Goal: Information Seeking & Learning: Compare options

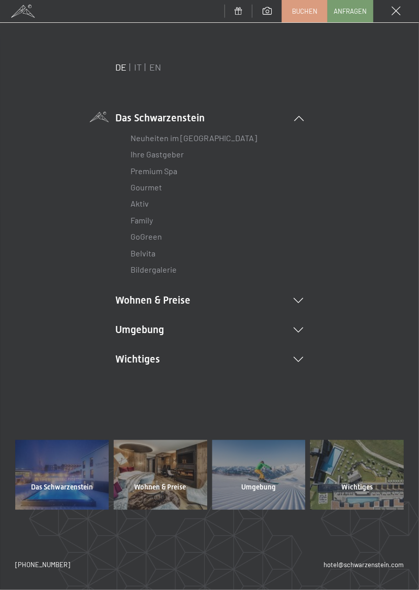
click at [150, 136] on link "Neuheiten im [GEOGRAPHIC_DATA]" at bounding box center [194, 138] width 126 height 10
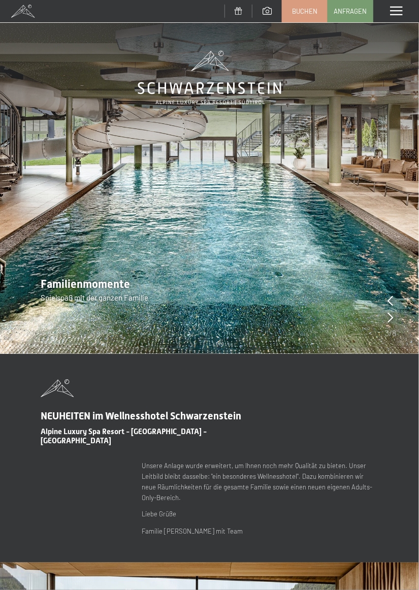
click at [392, 298] on icon at bounding box center [391, 300] width 6 height 10
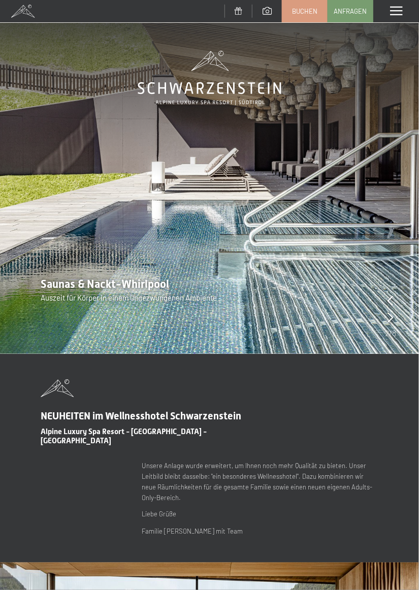
click at [393, 298] on div at bounding box center [390, 310] width 11 height 33
click at [394, 315] on div at bounding box center [390, 310] width 11 height 33
click at [394, 318] on div at bounding box center [390, 310] width 11 height 33
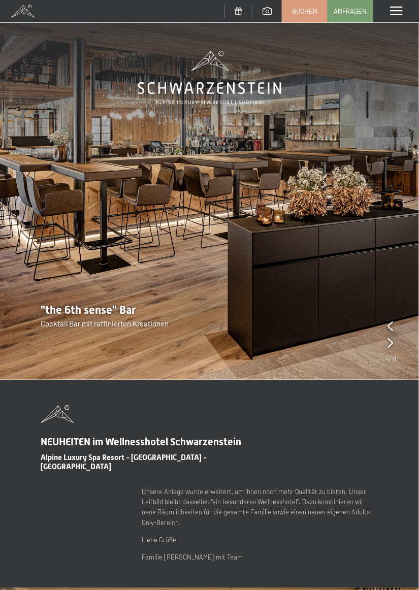
click at [394, 12] on span at bounding box center [396, 11] width 12 height 9
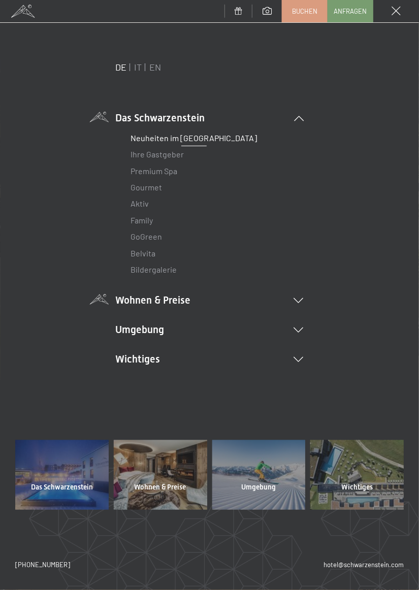
click at [151, 153] on link "Ihre Gastgeber" at bounding box center [157, 154] width 53 height 10
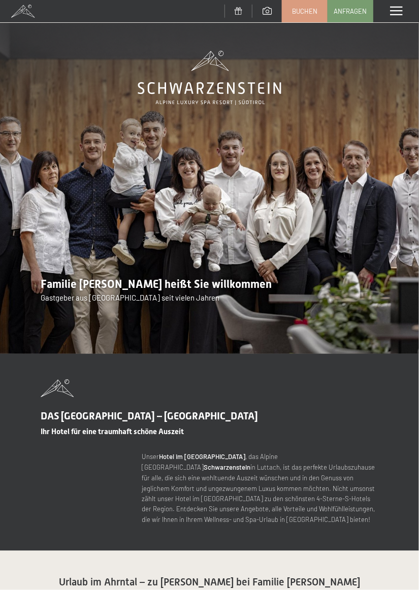
click at [396, 14] on span at bounding box center [396, 11] width 12 height 9
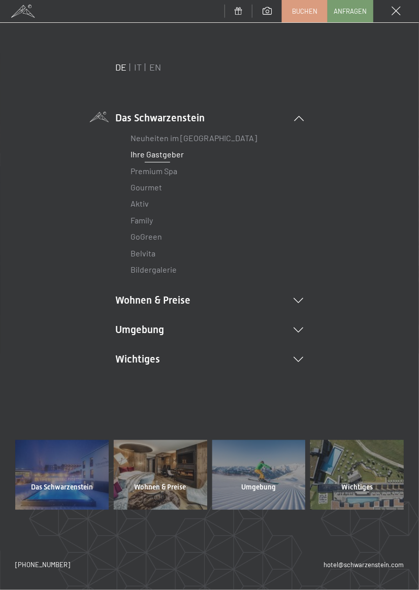
click at [145, 168] on link "Premium Spa" at bounding box center [154, 171] width 47 height 10
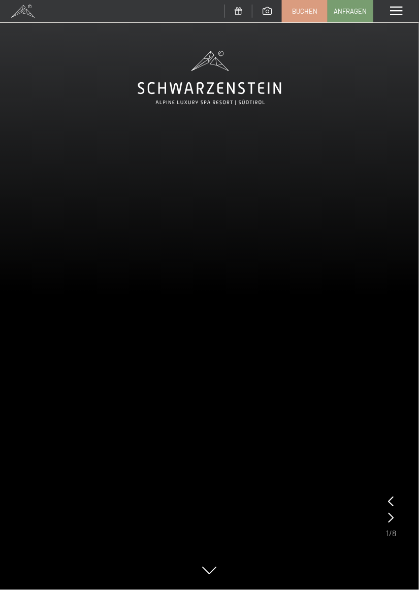
click at [395, 11] on span at bounding box center [396, 11] width 12 height 9
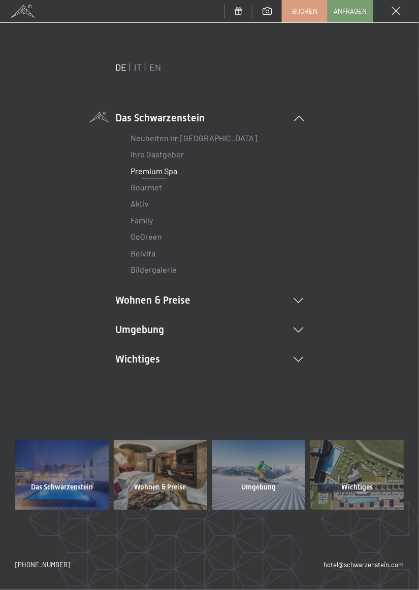
click at [145, 189] on link "Gourmet" at bounding box center [146, 187] width 31 height 10
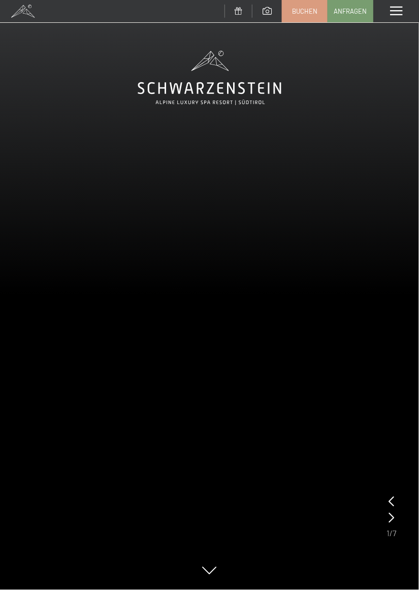
click at [396, 8] on span at bounding box center [396, 11] width 12 height 9
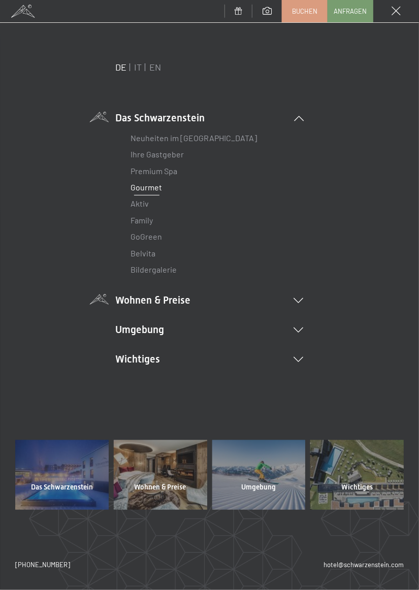
click at [139, 299] on li "Wohnen & Preise Inklusivleistungen Zimmer & Preise Liste Angebote Liste Familie…" at bounding box center [210, 300] width 188 height 14
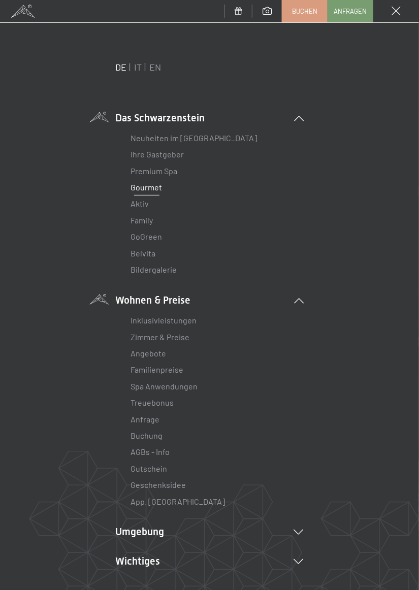
click at [150, 322] on link "Inklusivleistungen" at bounding box center [164, 320] width 66 height 10
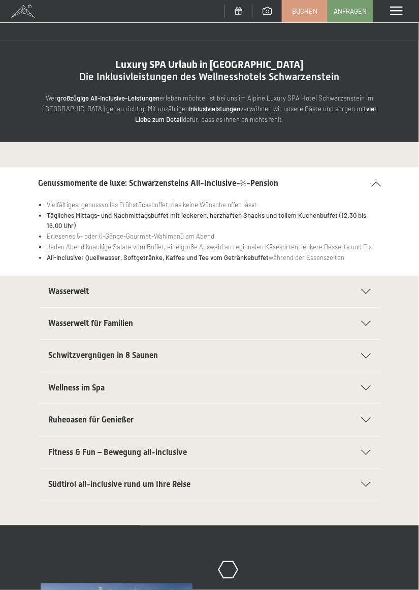
click at [397, 6] on div "Menü" at bounding box center [396, 11] width 46 height 22
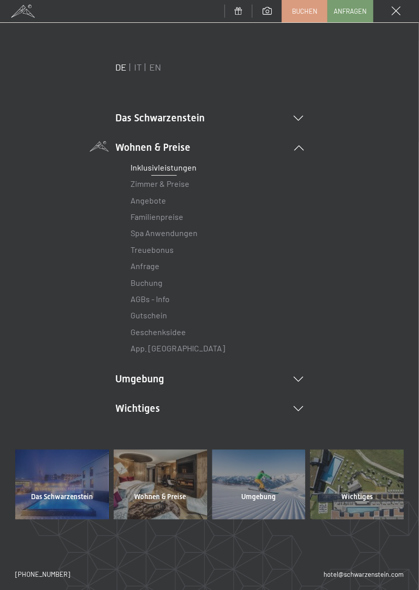
click at [148, 183] on link "Zimmer & Preise" at bounding box center [160, 184] width 59 height 10
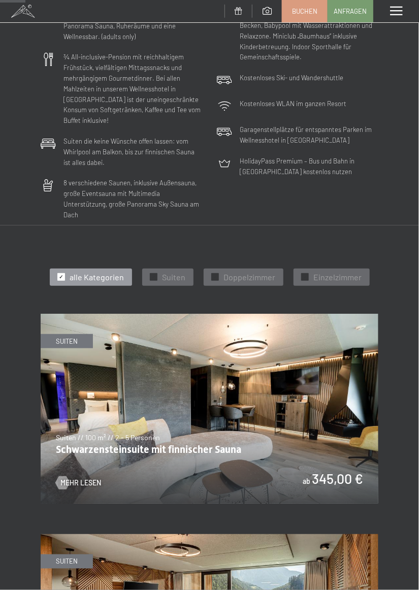
scroll to position [233, 0]
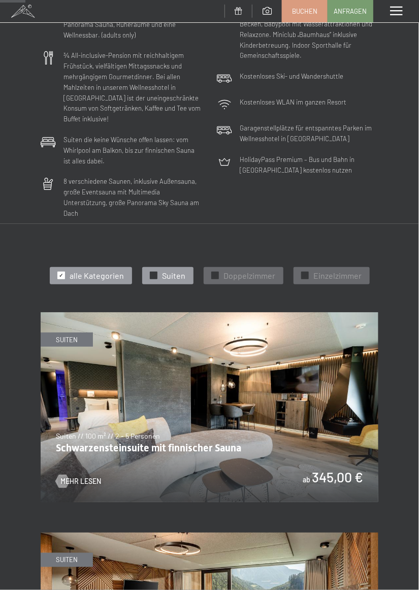
click at [153, 272] on span "✓" at bounding box center [153, 275] width 4 height 7
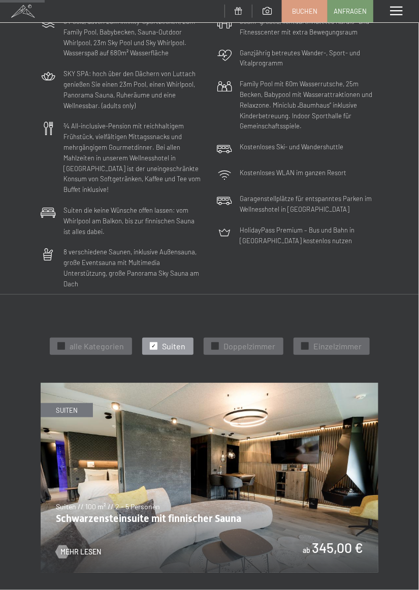
scroll to position [0, 0]
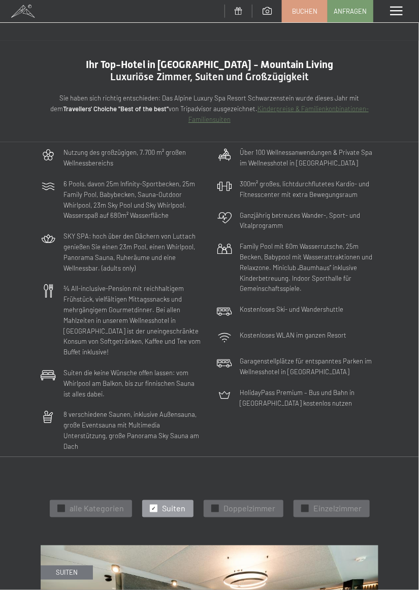
click at [396, 17] on div "Menü" at bounding box center [396, 11] width 46 height 22
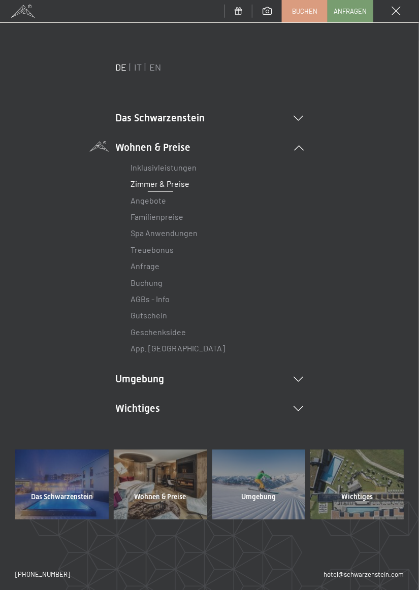
click at [303, 384] on li "Umgebung Das Ahrntal Ski & Winter Skifahren Skischule Wandern & Sommer Wandern …" at bounding box center [210, 379] width 188 height 14
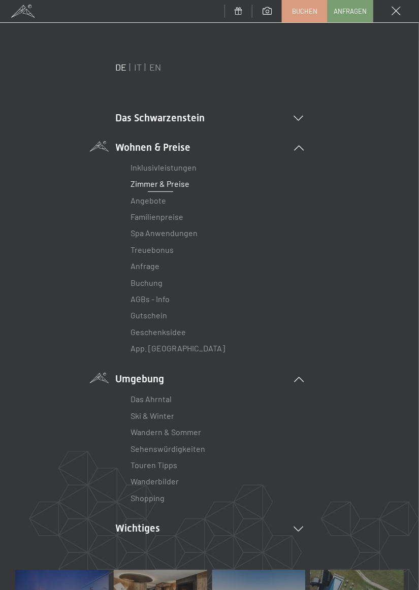
click at [141, 183] on link "Zimmer & Preise" at bounding box center [160, 184] width 59 height 10
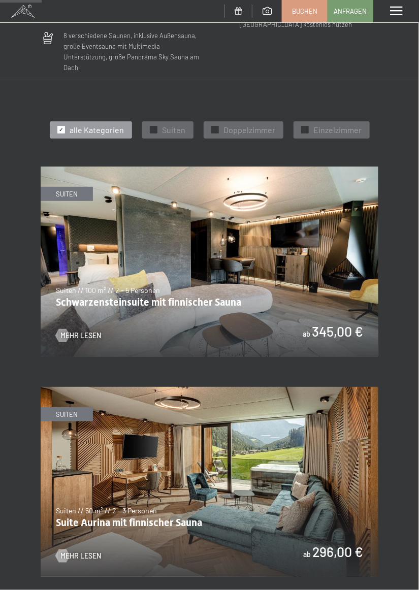
scroll to position [378, 0]
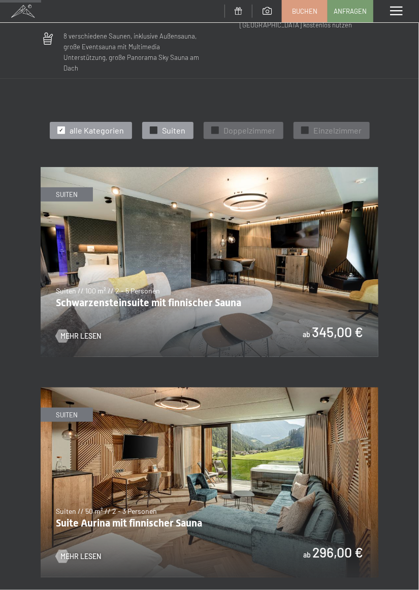
click at [165, 125] on span "Suiten" at bounding box center [173, 130] width 23 height 11
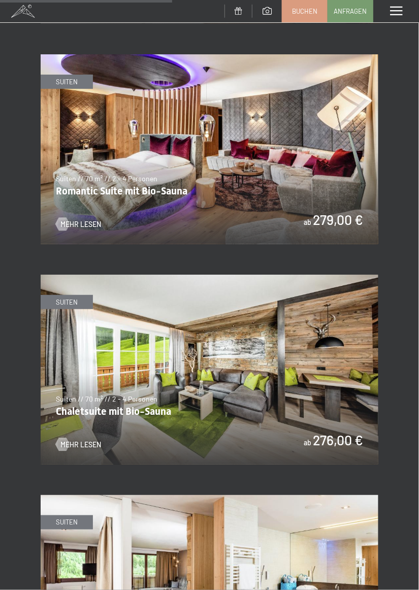
scroll to position [931, 0]
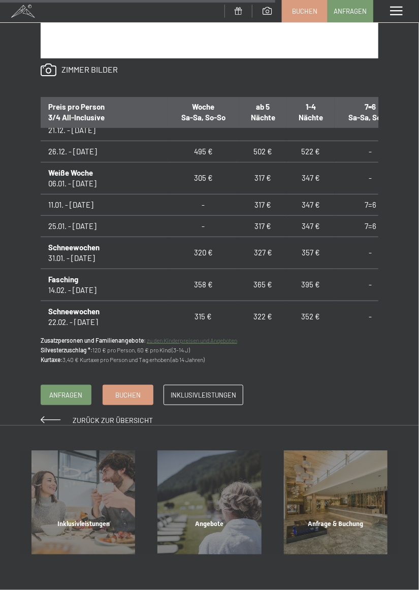
scroll to position [257, 0]
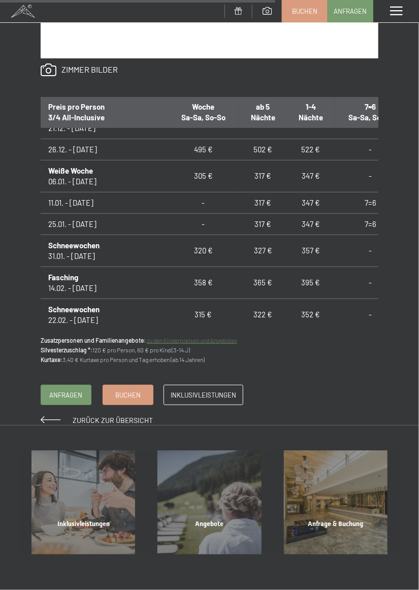
click at [194, 231] on td "-" at bounding box center [203, 223] width 72 height 21
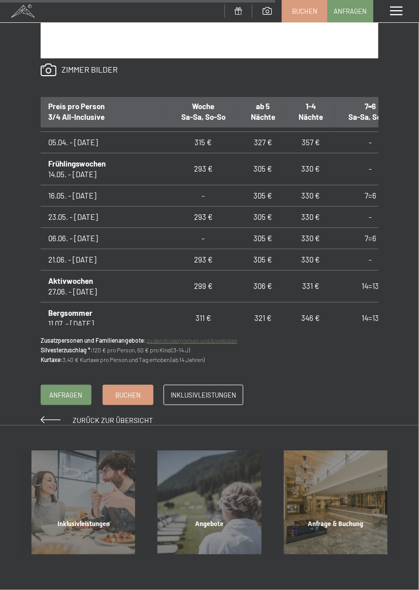
scroll to position [563, 0]
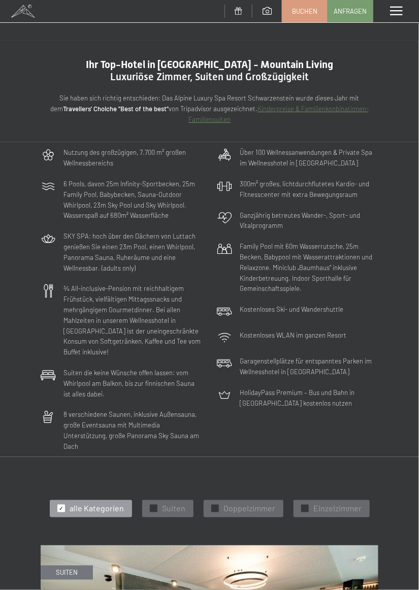
click at [392, 19] on div "Menü" at bounding box center [396, 11] width 46 height 22
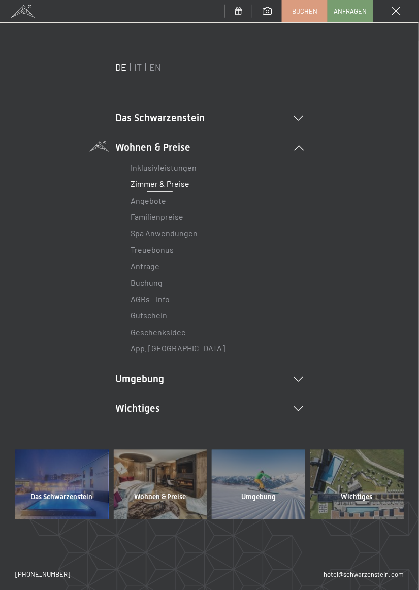
click at [396, 10] on span at bounding box center [395, 11] width 9 height 9
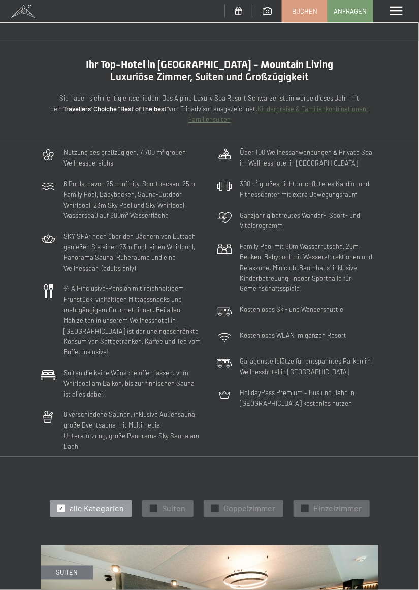
click at [29, 5] on span at bounding box center [23, 11] width 46 height 22
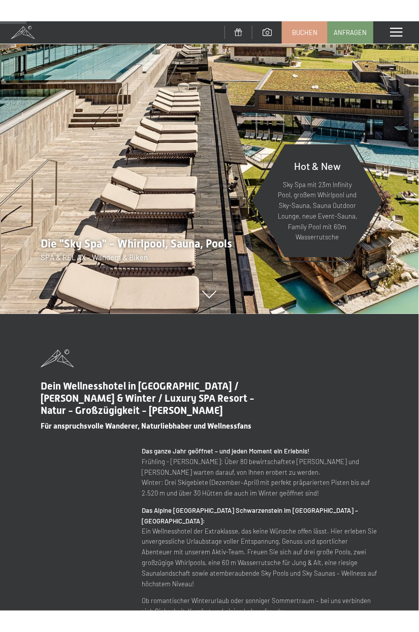
scroll to position [298, 0]
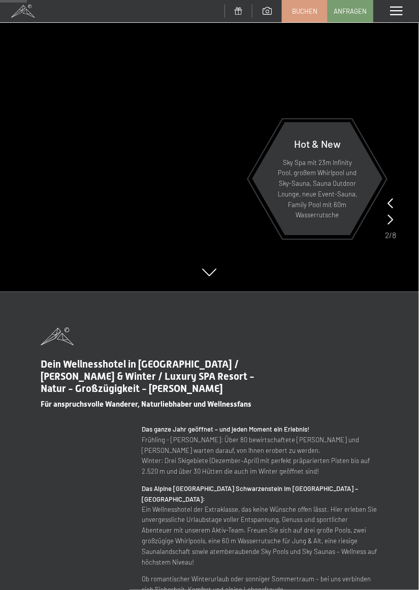
click at [394, 10] on span at bounding box center [396, 11] width 12 height 9
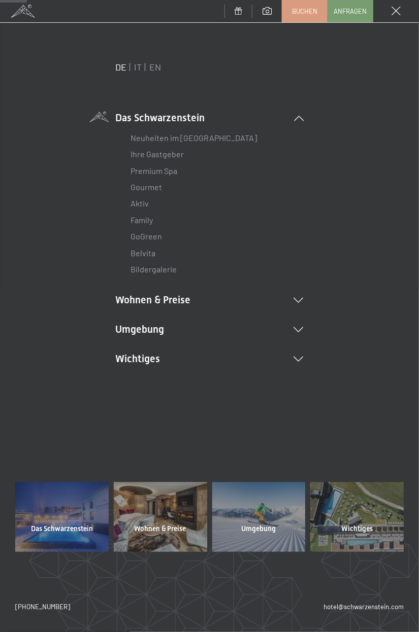
click at [141, 303] on li "Wohnen & Preise Inklusivleistungen [PERSON_NAME] & Preise Liste Angebote Liste …" at bounding box center [210, 300] width 188 height 14
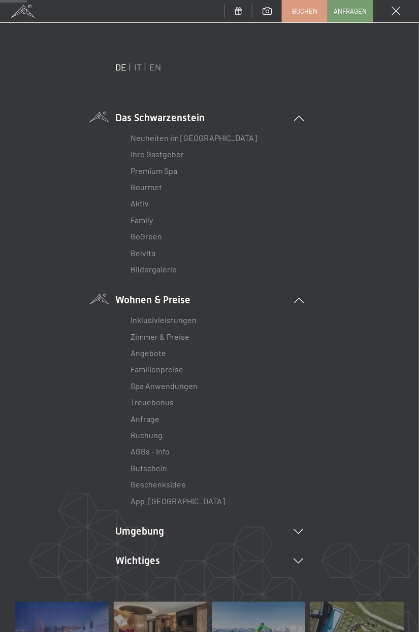
click at [141, 339] on link "Zimmer & Preise" at bounding box center [160, 337] width 59 height 10
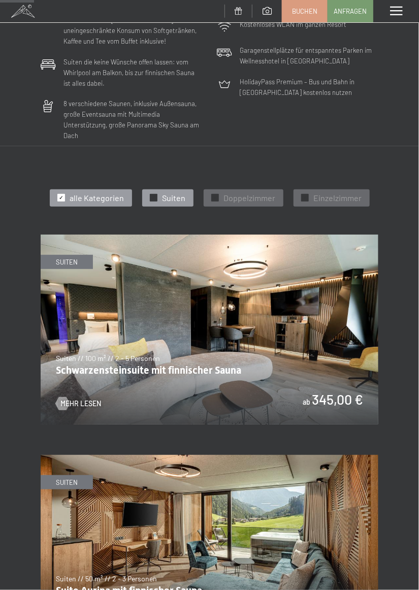
scroll to position [312, 0]
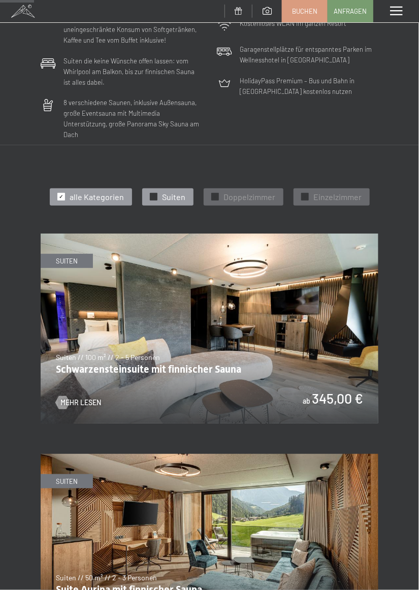
click at [151, 193] on span "✓" at bounding box center [153, 196] width 4 height 7
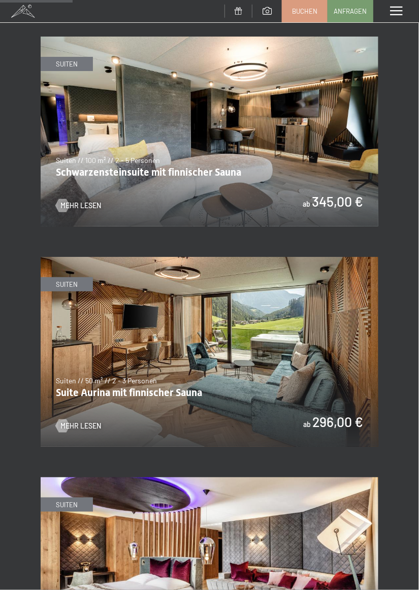
scroll to position [516, 0]
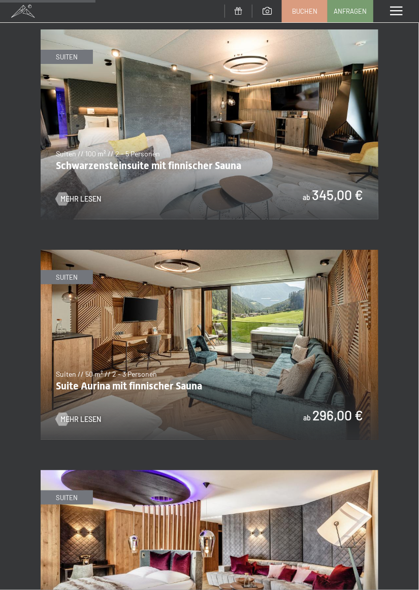
click at [245, 317] on img at bounding box center [210, 345] width 338 height 190
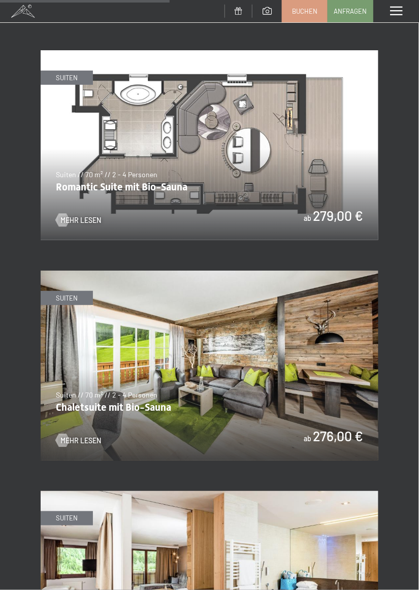
scroll to position [936, 0]
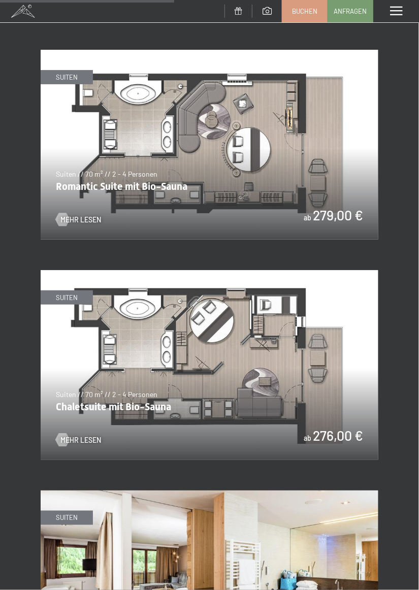
scroll to position [971, 0]
